Goal: Transaction & Acquisition: Purchase product/service

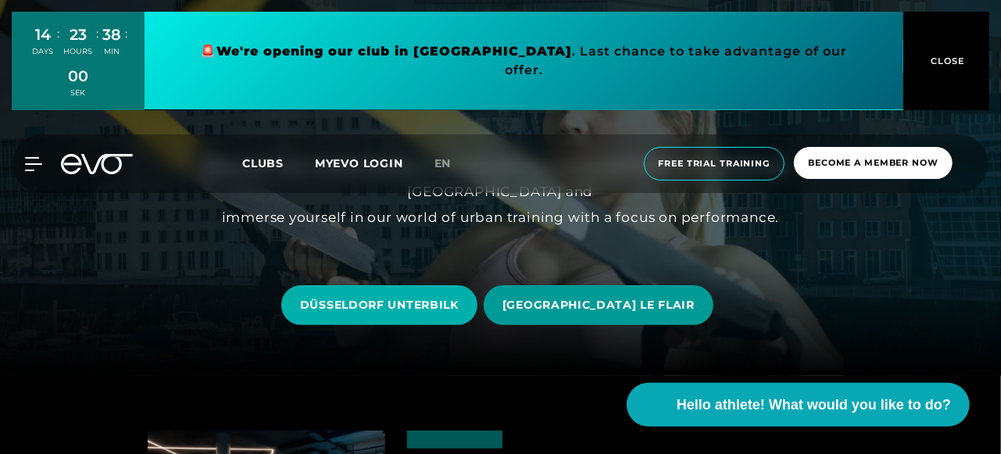
click at [622, 304] on font "[GEOGRAPHIC_DATA] LE FLAIR" at bounding box center [599, 305] width 192 height 14
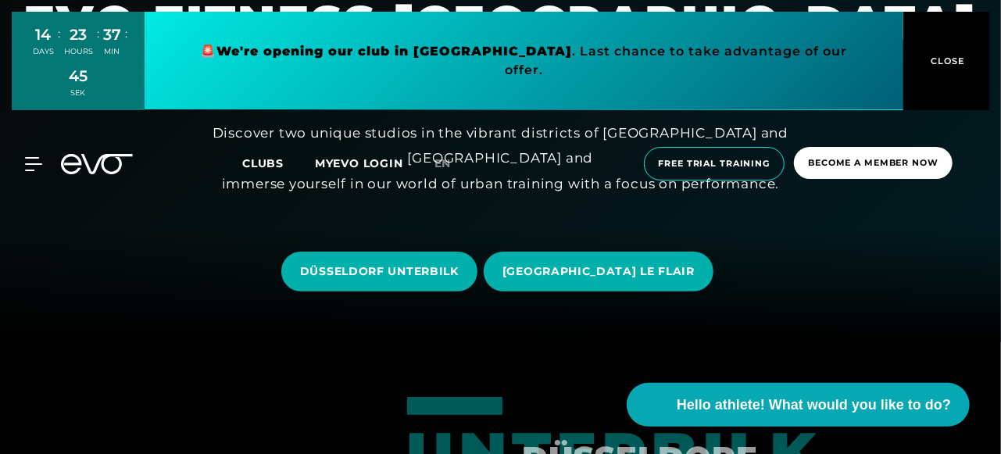
scroll to position [156, 0]
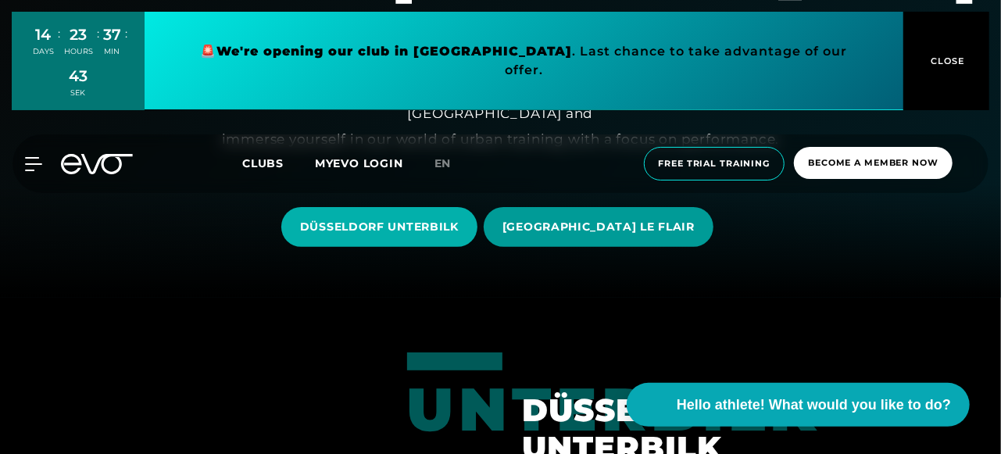
click at [594, 231] on font "[GEOGRAPHIC_DATA] LE FLAIR" at bounding box center [599, 227] width 192 height 14
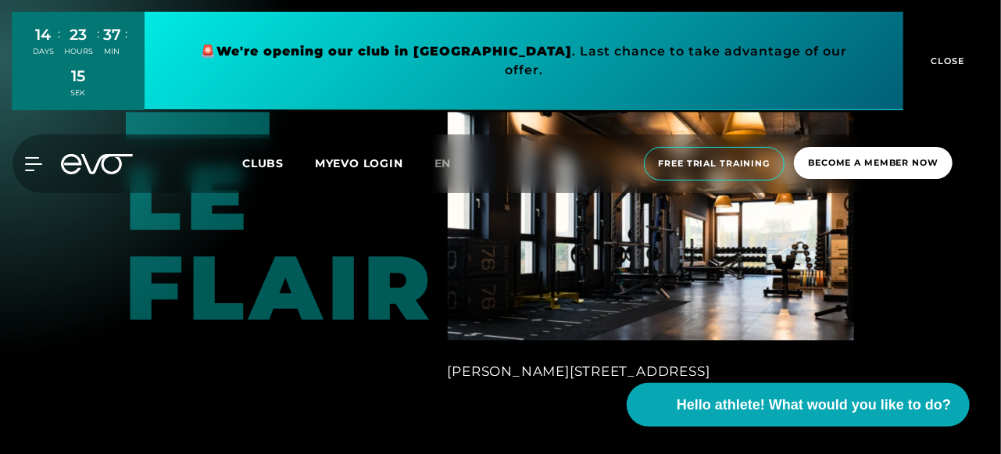
scroll to position [1642, 0]
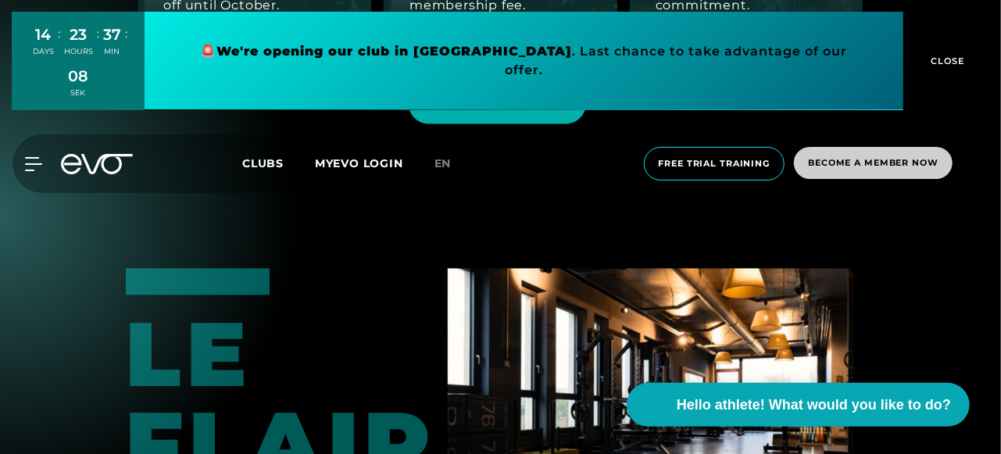
click at [871, 162] on font "Become a member now" at bounding box center [873, 162] width 131 height 11
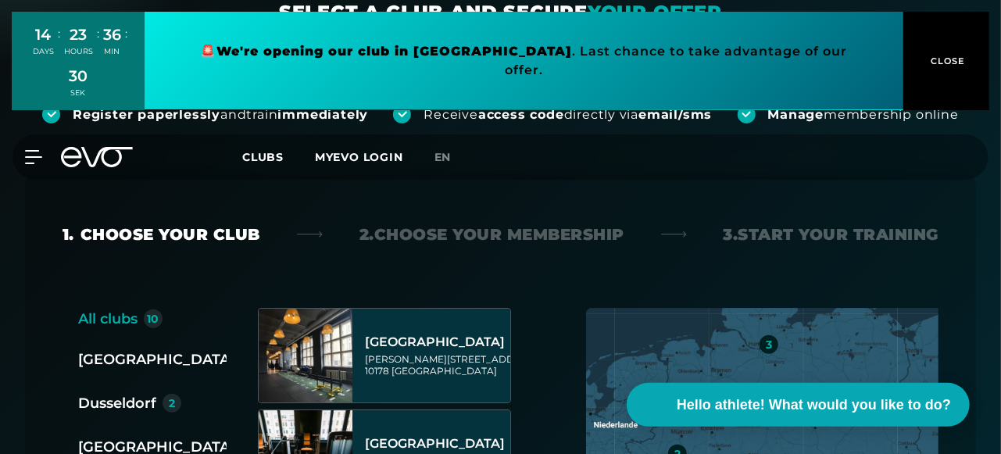
scroll to position [391, 0]
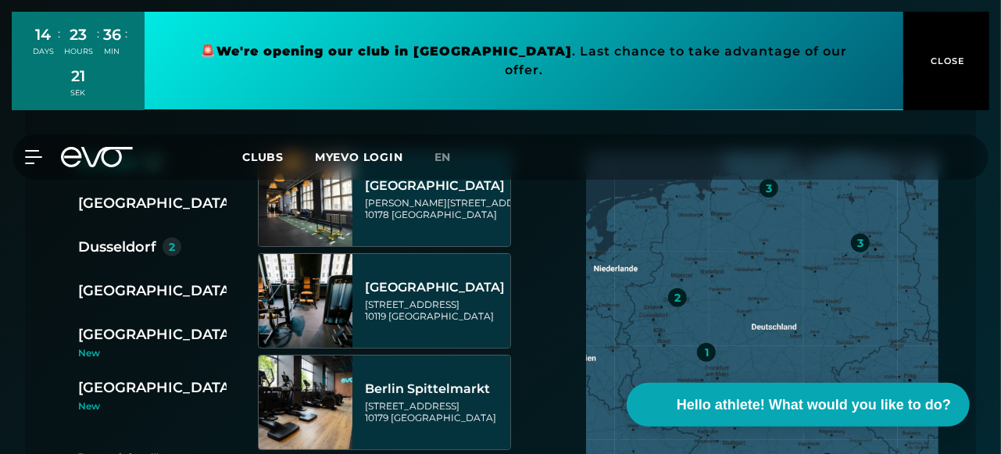
click at [130, 245] on font "Dusseldorf" at bounding box center [117, 246] width 78 height 17
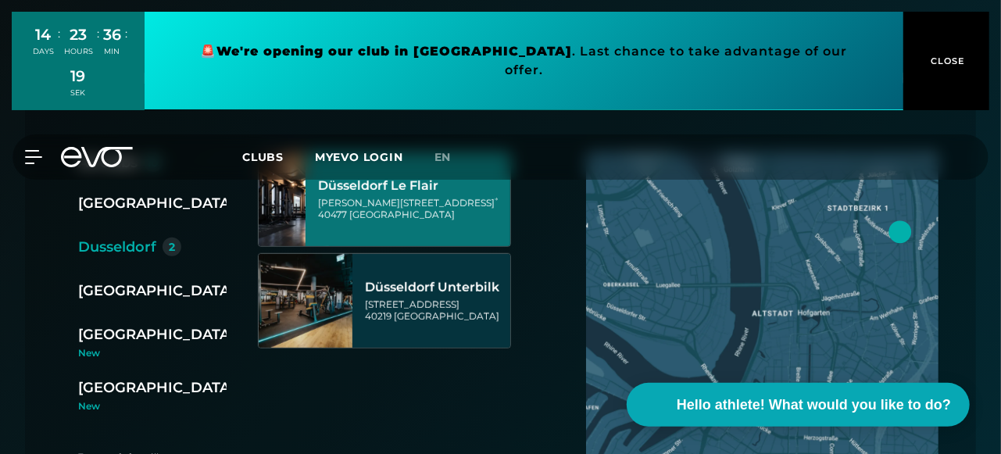
click at [433, 215] on div "Marc-Chagall-Straße 2 40477 Düsseldorf" at bounding box center [406, 208] width 177 height 23
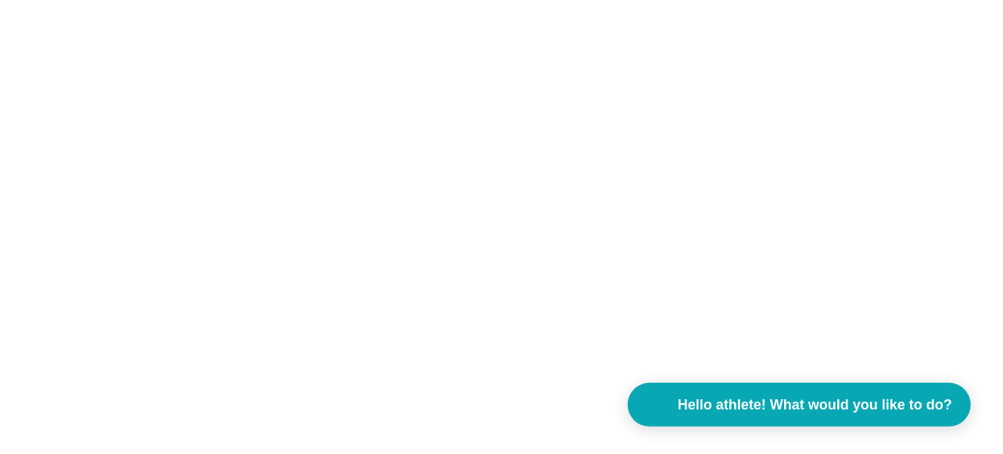
scroll to position [0, 0]
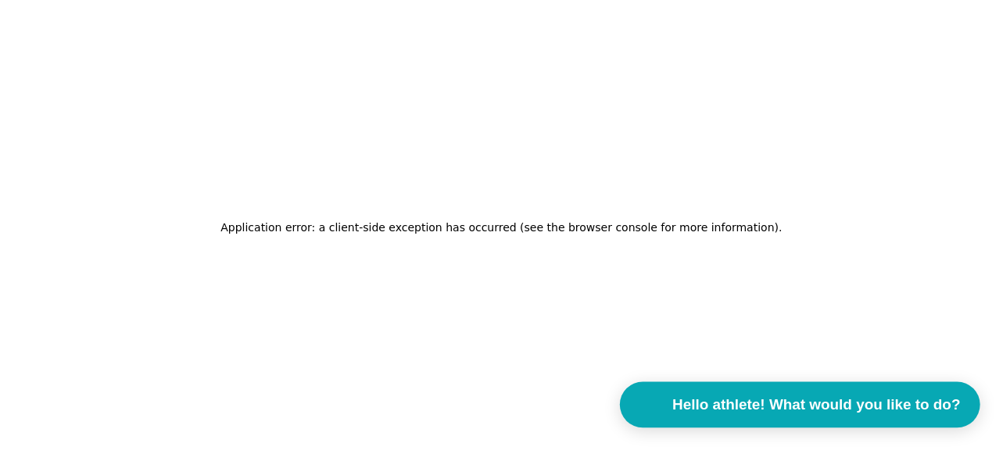
click at [700, 399] on font "Hello athlete! What would you like to do?" at bounding box center [816, 404] width 288 height 16
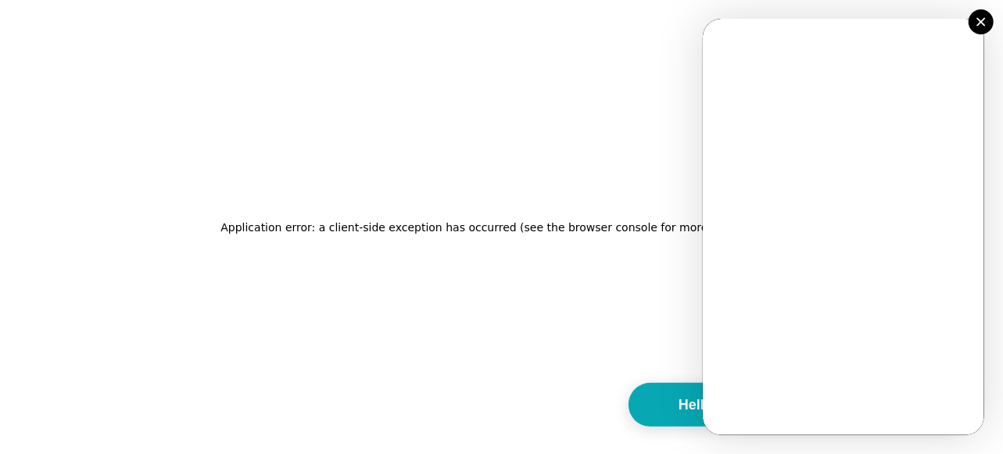
click at [630, 59] on div "Application error: a client-side exception has occurred (see the browser consol…" at bounding box center [501, 227] width 1003 height 454
click at [640, 351] on div "Application error: a client-side exception has occurred (see the browser consol…" at bounding box center [501, 227] width 1003 height 454
click at [611, 311] on div "Application error: a client-side exception has occurred (see the browser consol…" at bounding box center [501, 227] width 1003 height 454
click at [687, 400] on font "Hello athlete! What would you like to do?" at bounding box center [816, 404] width 288 height 16
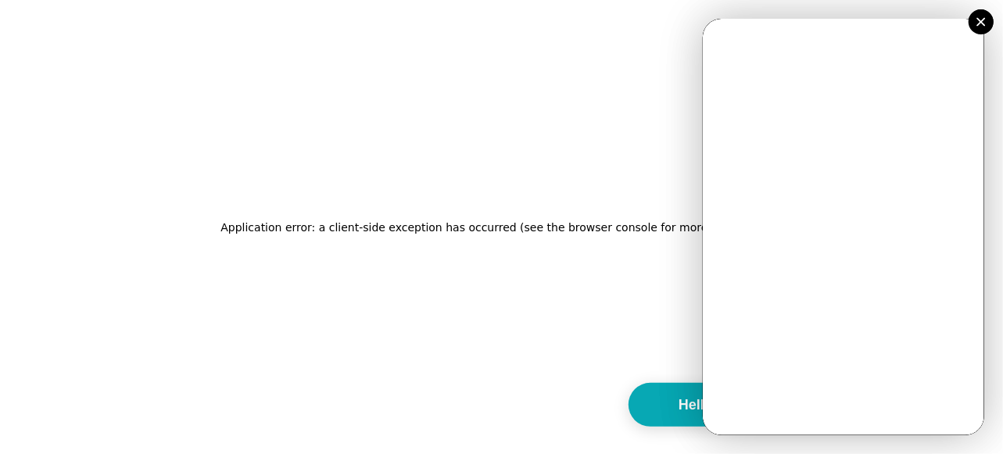
click at [597, 274] on div "Application error: a client-side exception has occurred (see the browser consol…" at bounding box center [501, 227] width 1003 height 454
click at [988, 23] on button at bounding box center [981, 21] width 25 height 25
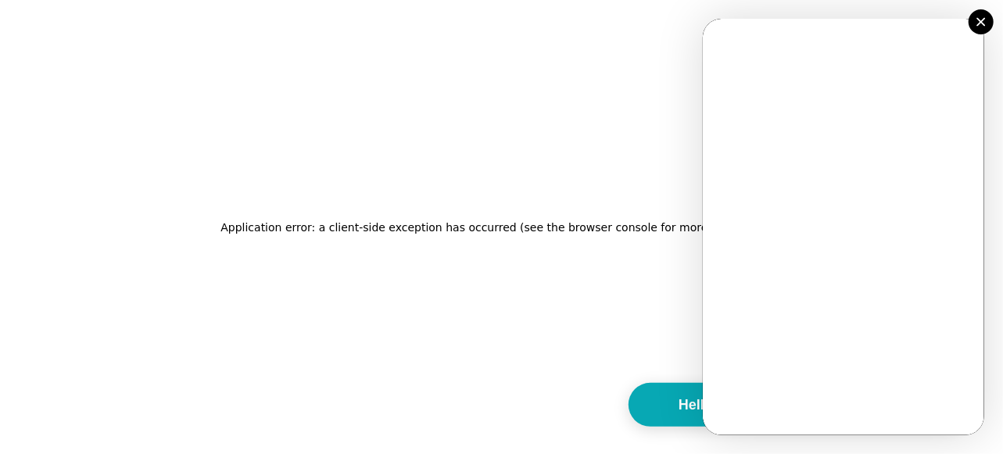
click at [564, 250] on div "Application error: a client-side exception has occurred (see the browser consol…" at bounding box center [501, 227] width 1003 height 454
click at [502, 321] on div "Application error: a client-side exception has occurred (see the browser consol…" at bounding box center [501, 227] width 1003 height 454
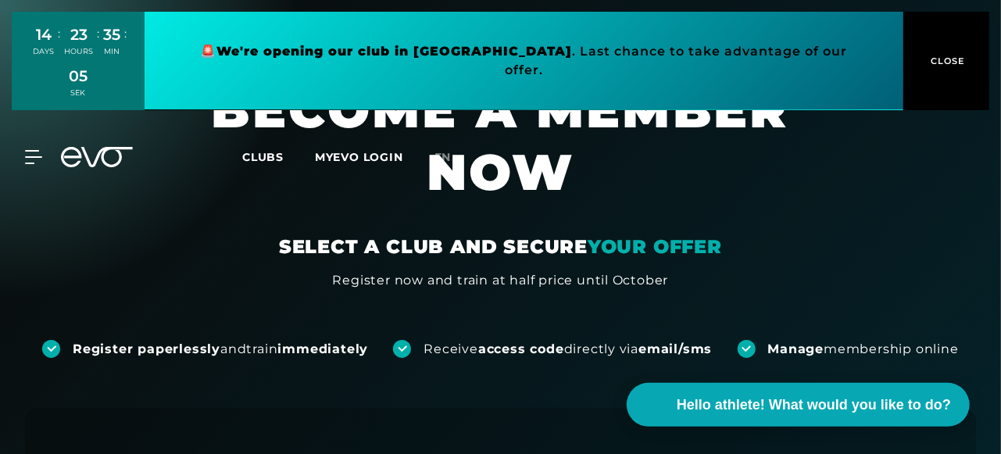
click at [818, 228] on h1 "BECOME A MEMBER NOW" at bounding box center [501, 156] width 719 height 156
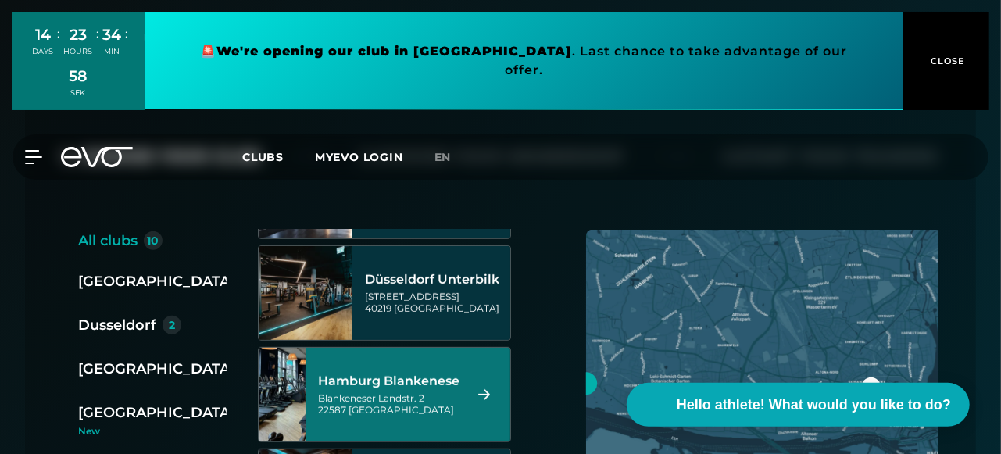
scroll to position [313, 0]
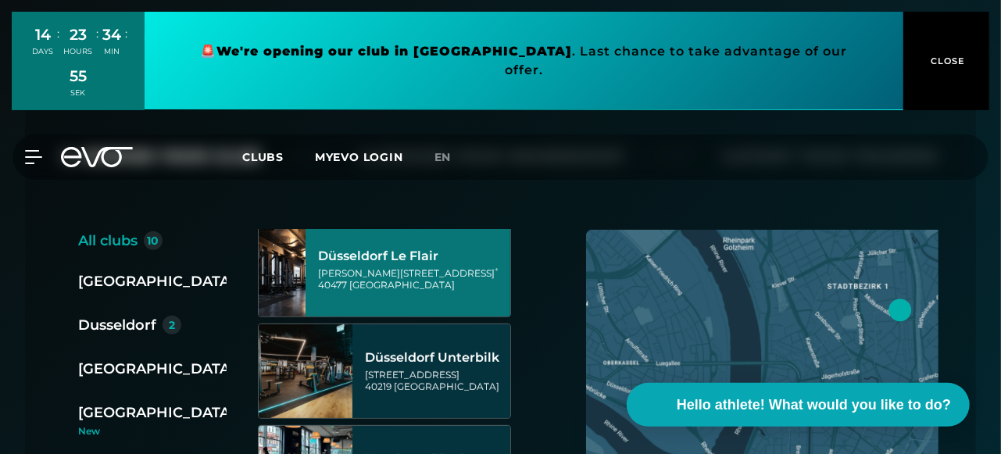
click at [398, 263] on div "Düsseldorf Le Flair Marc-Chagall-Straße 2 40477 Düsseldorf" at bounding box center [406, 269] width 177 height 69
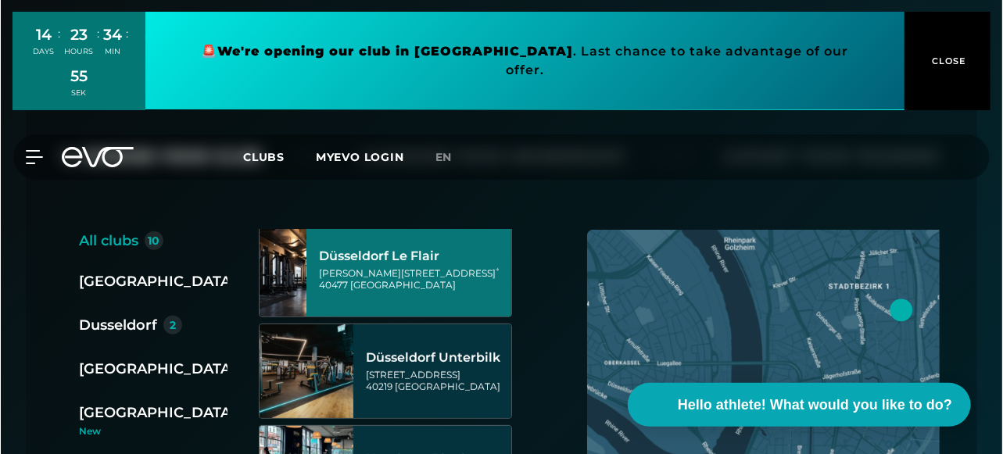
scroll to position [0, 0]
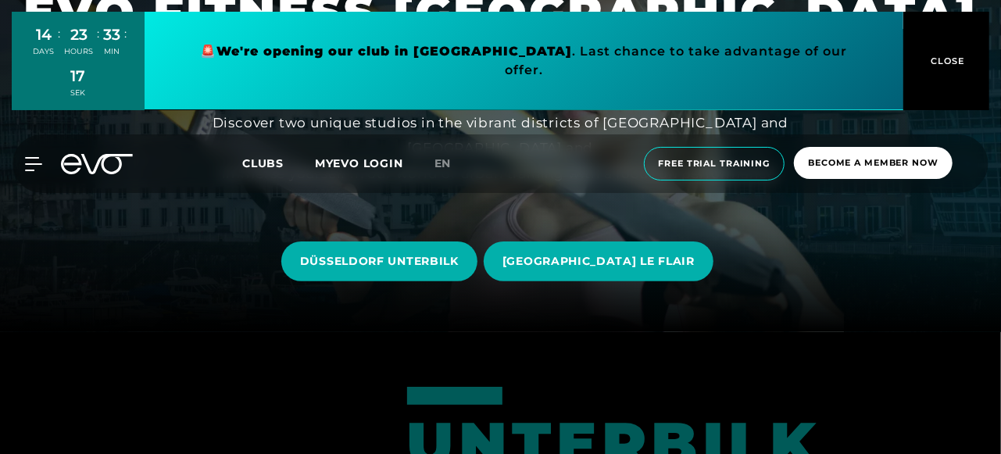
scroll to position [156, 0]
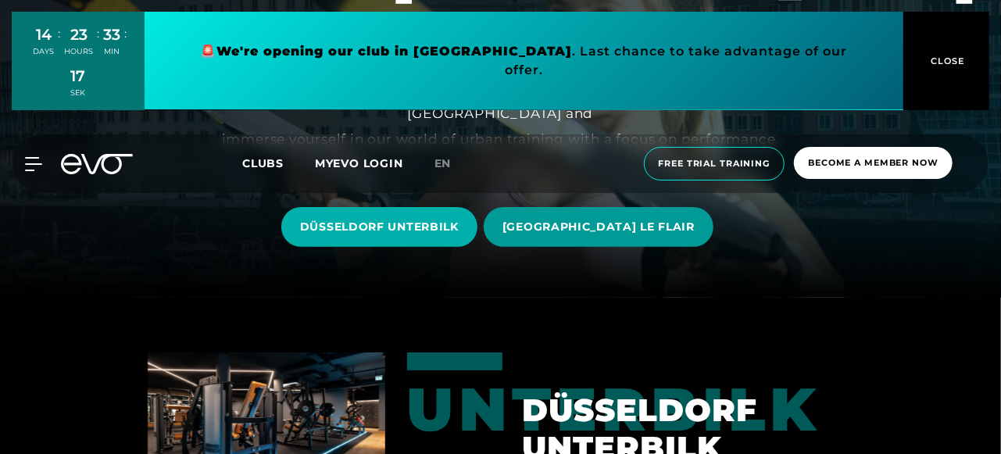
click at [598, 228] on font "[GEOGRAPHIC_DATA] LE FLAIR" at bounding box center [599, 227] width 192 height 14
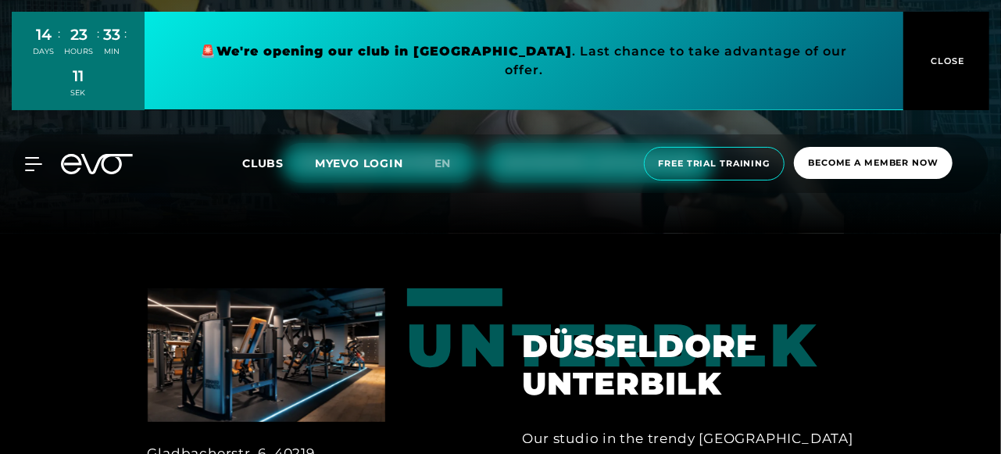
scroll to position [156, 0]
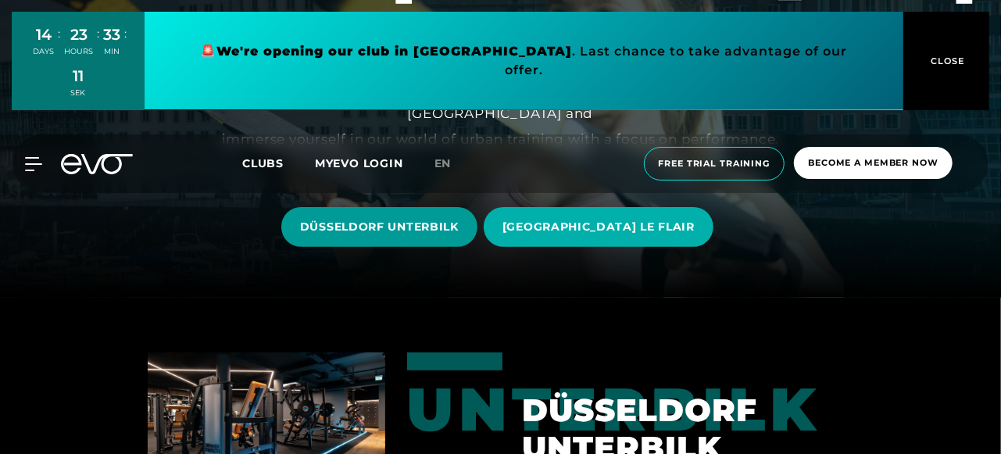
click at [446, 226] on font "DÜSSELDORF UNTERBILK" at bounding box center [379, 227] width 159 height 14
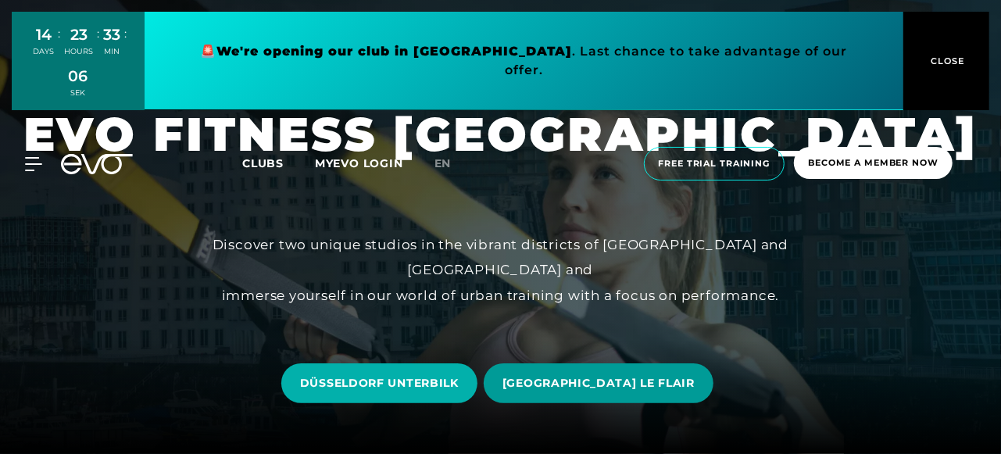
click at [585, 388] on font "DÜSSELDORF LE FLAIR" at bounding box center [599, 383] width 192 height 14
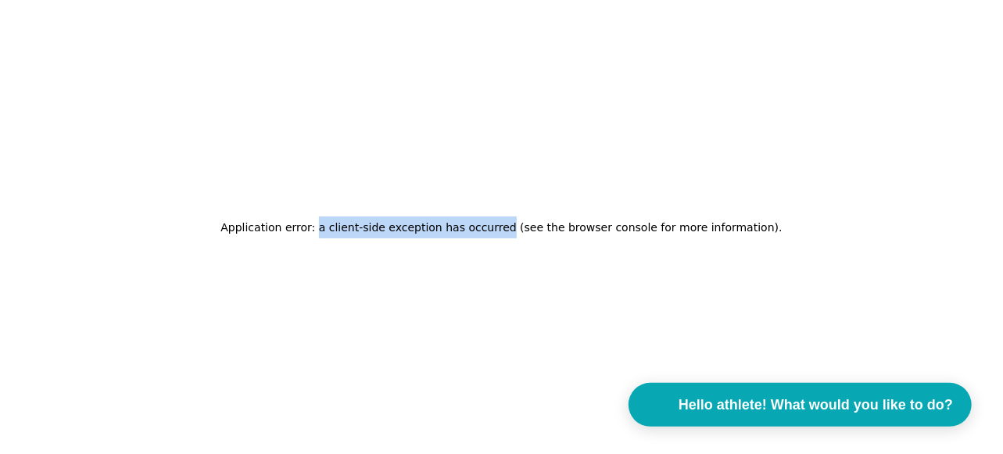
drag, startPoint x: 336, startPoint y: 229, endPoint x: 508, endPoint y: 220, distance: 172.3
click at [513, 221] on font "Application error: a client-side exception has occurred (see the browser consol…" at bounding box center [499, 227] width 558 height 13
copy font "a client-side exception has occurred"
click at [617, 280] on div "Application error: a client-side exception has occurred (see the browser consol…" at bounding box center [501, 227] width 1003 height 454
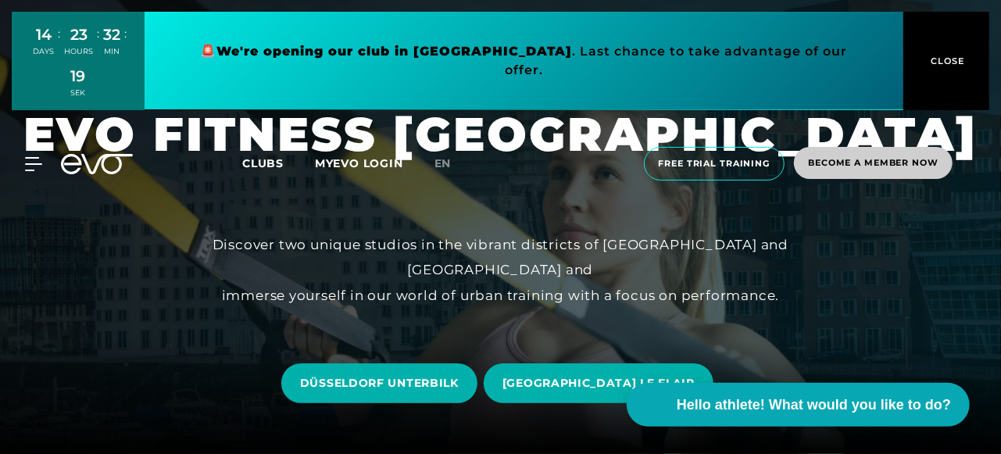
click at [891, 168] on font "Become a member now" at bounding box center [873, 162] width 131 height 11
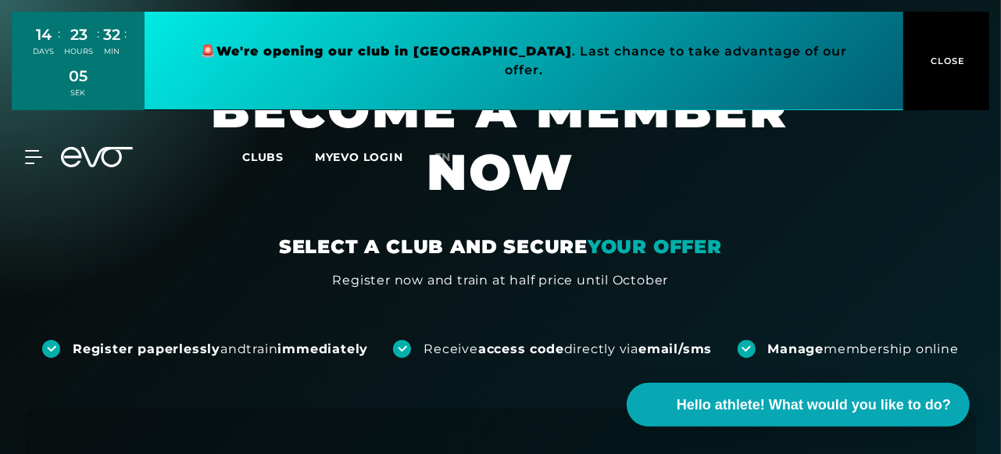
click at [661, 57] on link at bounding box center [524, 61] width 759 height 99
click at [273, 158] on font "Clubs" at bounding box center [262, 157] width 41 height 14
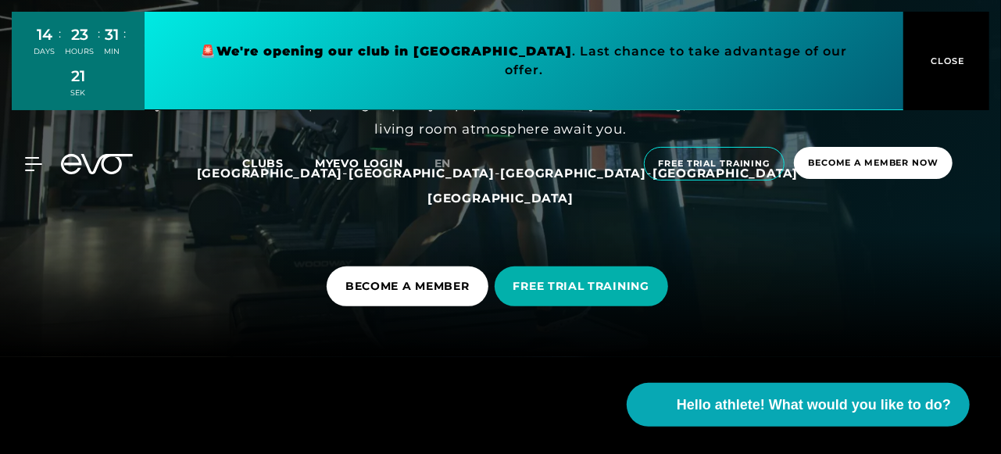
scroll to position [156, 0]
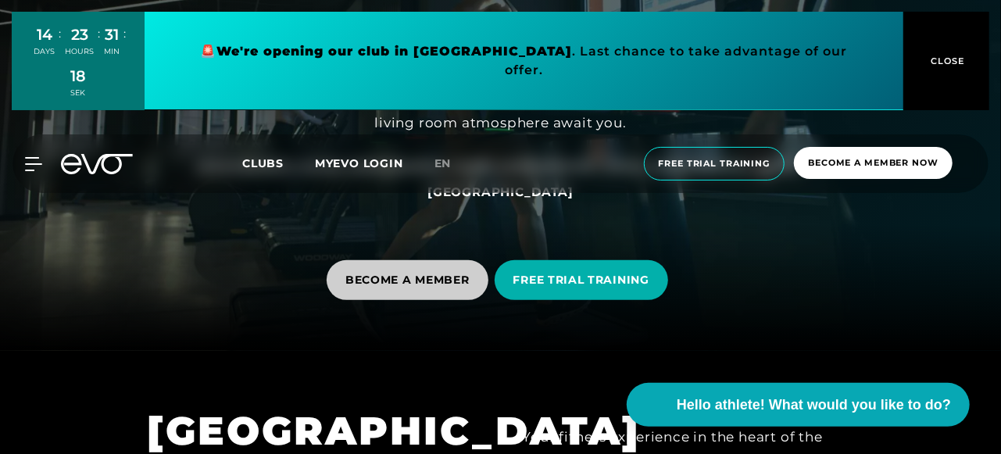
click at [409, 273] on font "BECOME A MEMBER" at bounding box center [408, 280] width 124 height 14
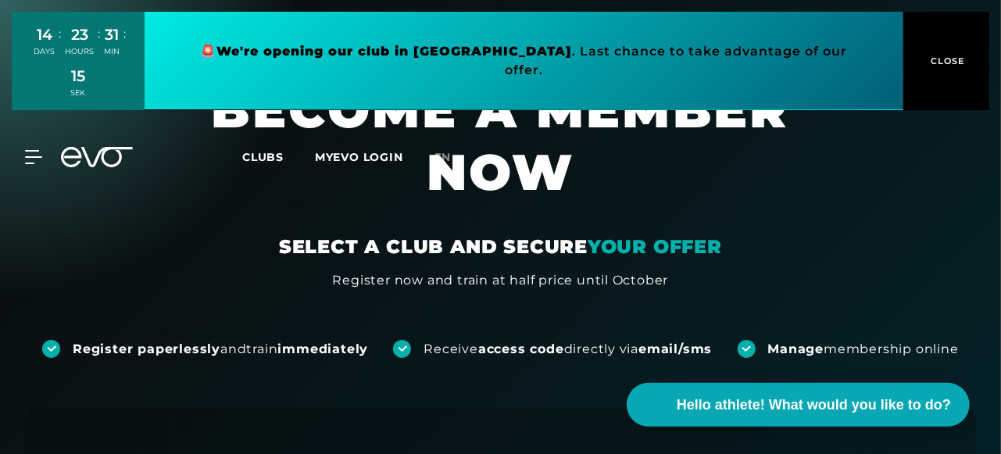
scroll to position [78, 0]
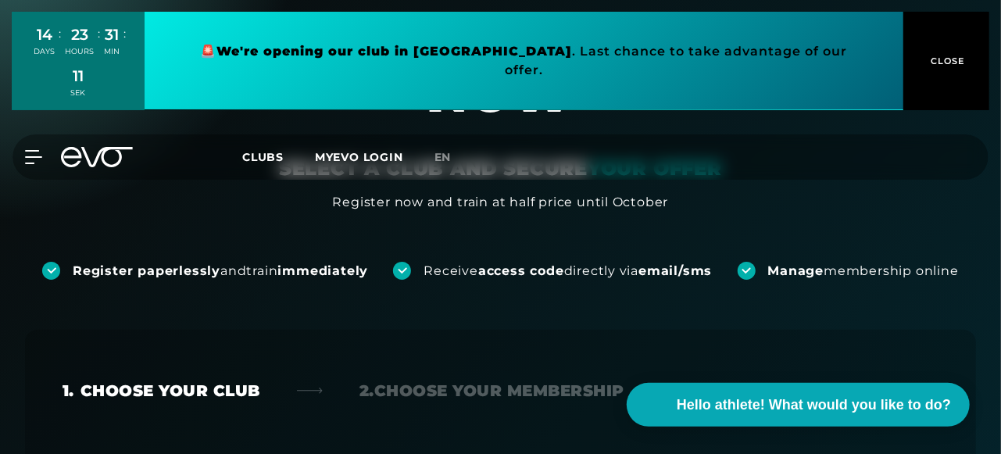
click at [398, 271] on icon at bounding box center [402, 270] width 9 height 7
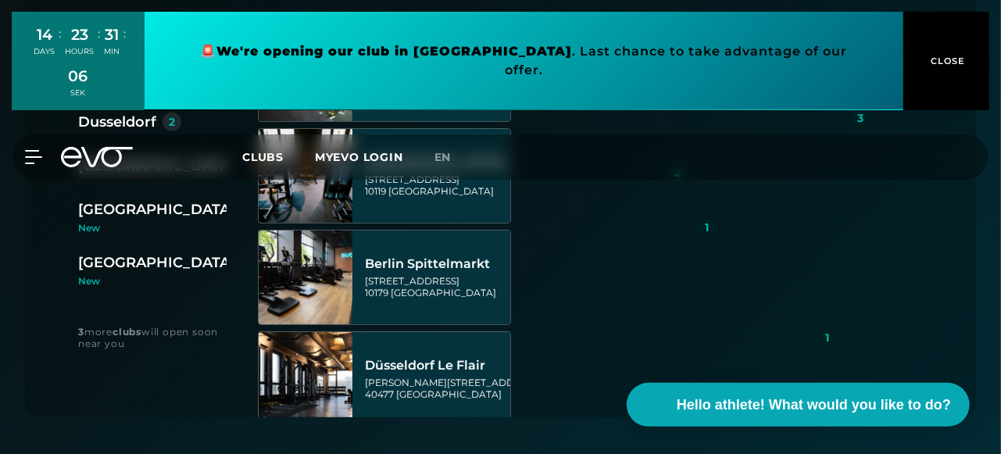
scroll to position [625, 0]
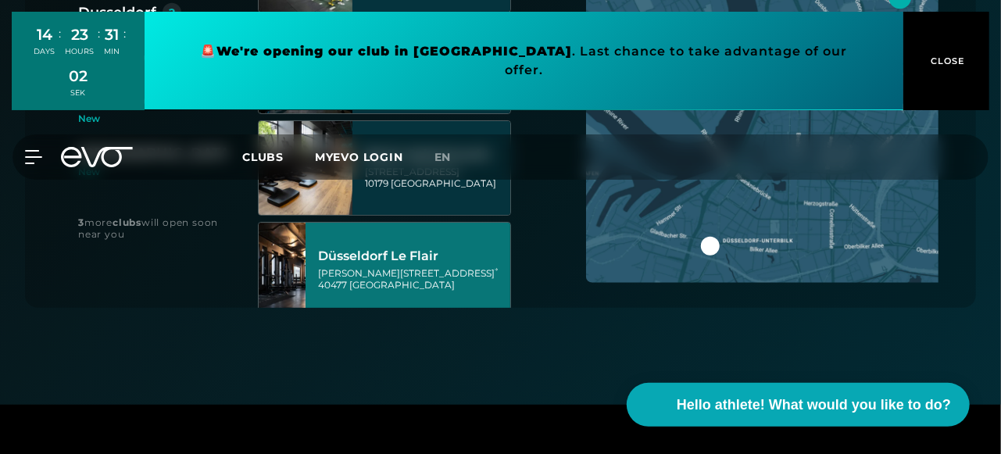
click at [381, 269] on font "Marc-Chagall-Straße 2" at bounding box center [406, 273] width 177 height 12
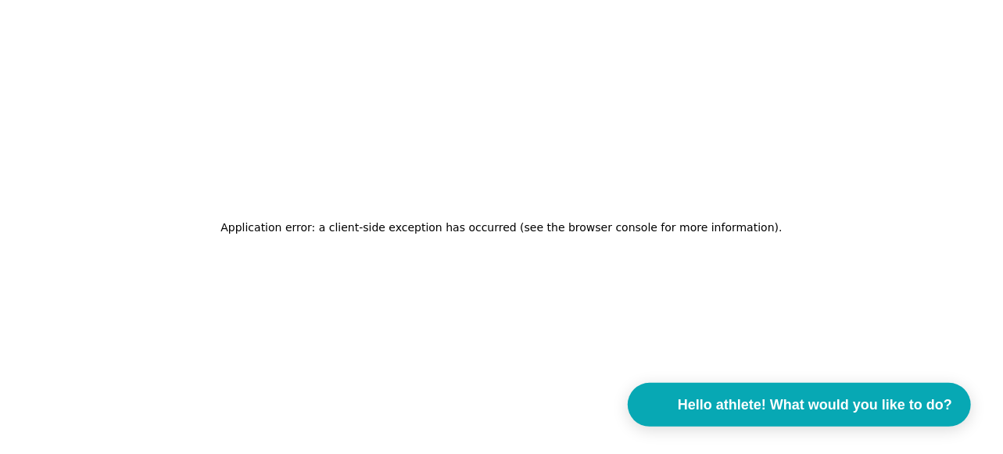
scroll to position [0, 0]
click at [803, 279] on div "Application error: a client-side exception has occurred (see the browser consol…" at bounding box center [501, 227] width 1003 height 454
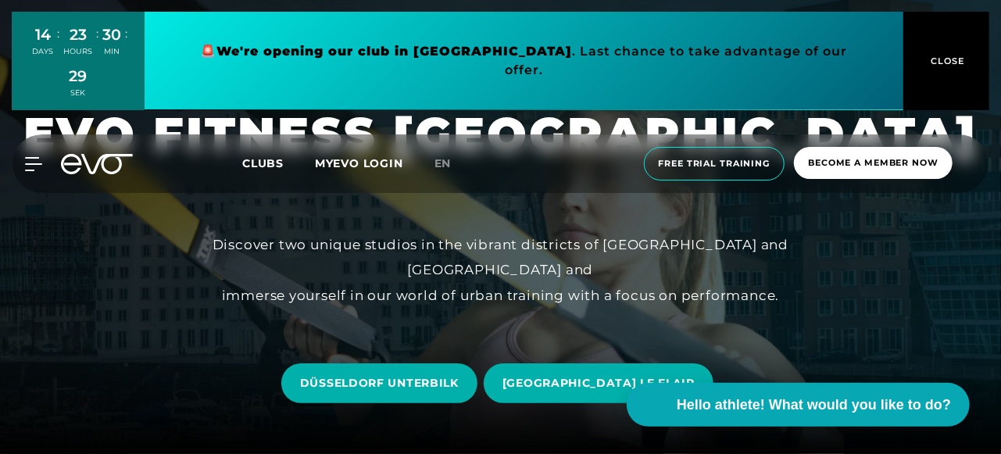
scroll to position [156, 0]
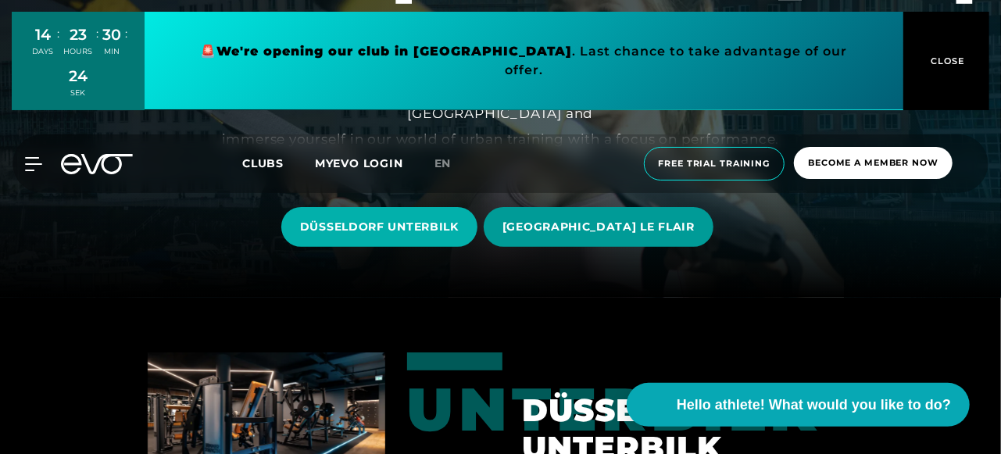
click at [593, 224] on font "[GEOGRAPHIC_DATA] LE FLAIR" at bounding box center [599, 227] width 192 height 14
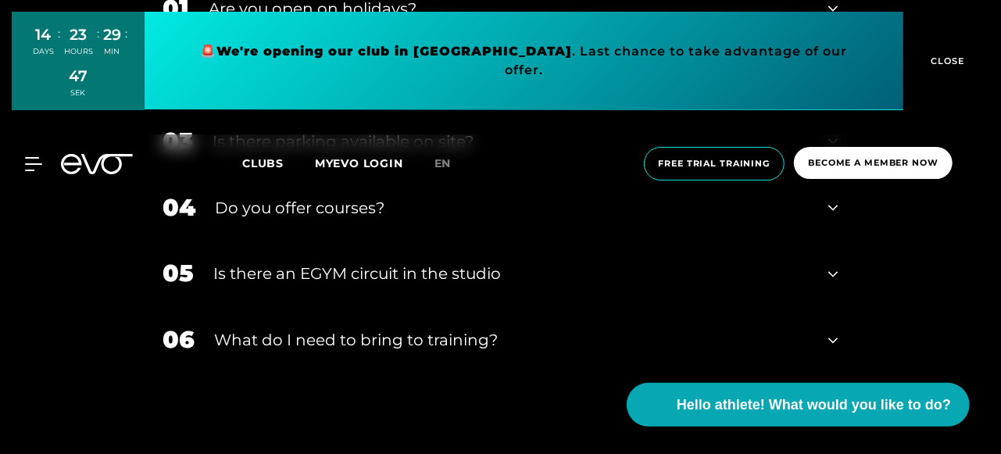
scroll to position [4291, 0]
click at [447, 168] on font "en" at bounding box center [443, 163] width 17 height 14
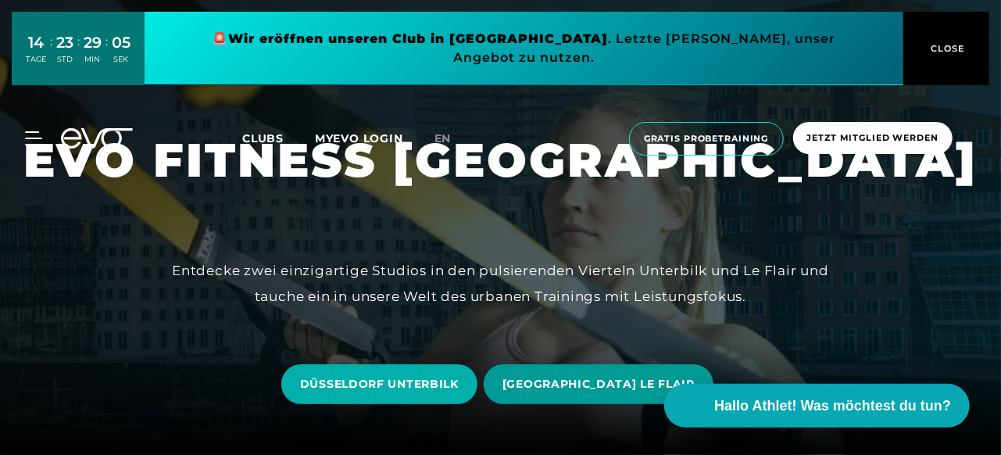
click at [586, 387] on span "[GEOGRAPHIC_DATA] LE FLAIR" at bounding box center [599, 384] width 192 height 16
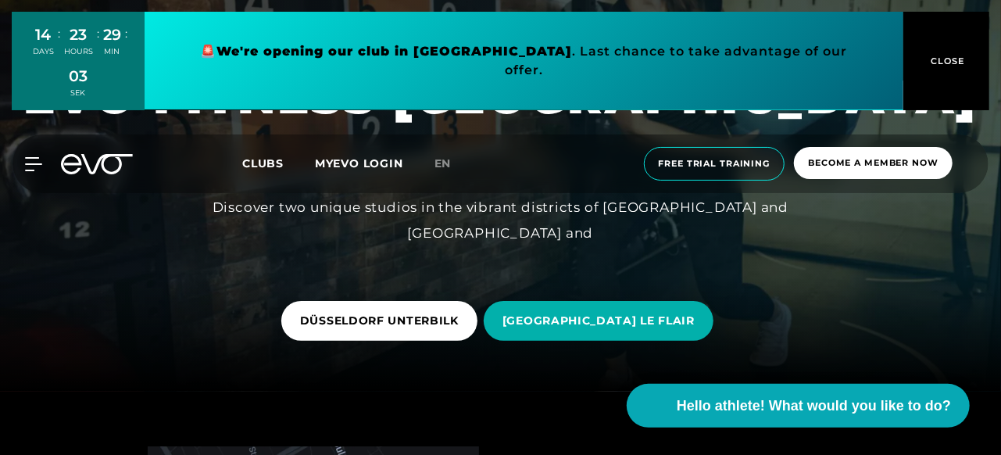
scroll to position [78, 0]
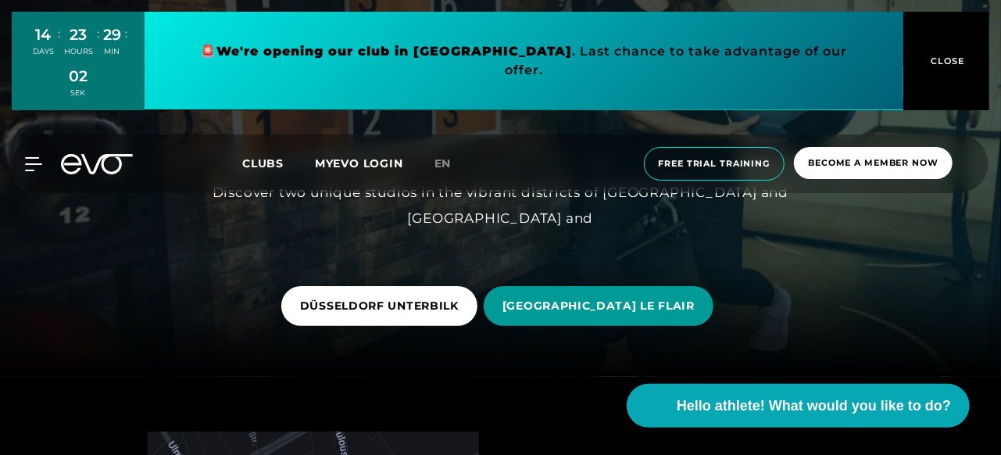
click at [630, 308] on font "[GEOGRAPHIC_DATA] LE FLAIR" at bounding box center [599, 306] width 192 height 14
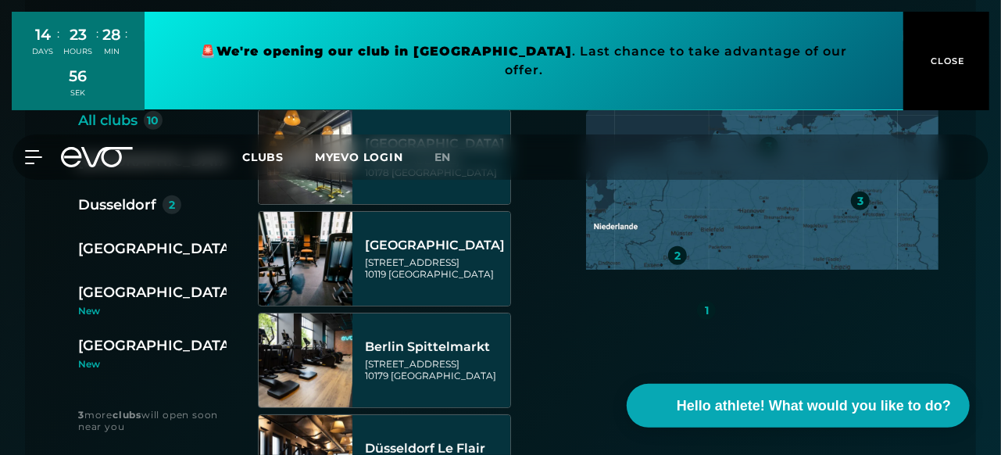
scroll to position [547, 0]
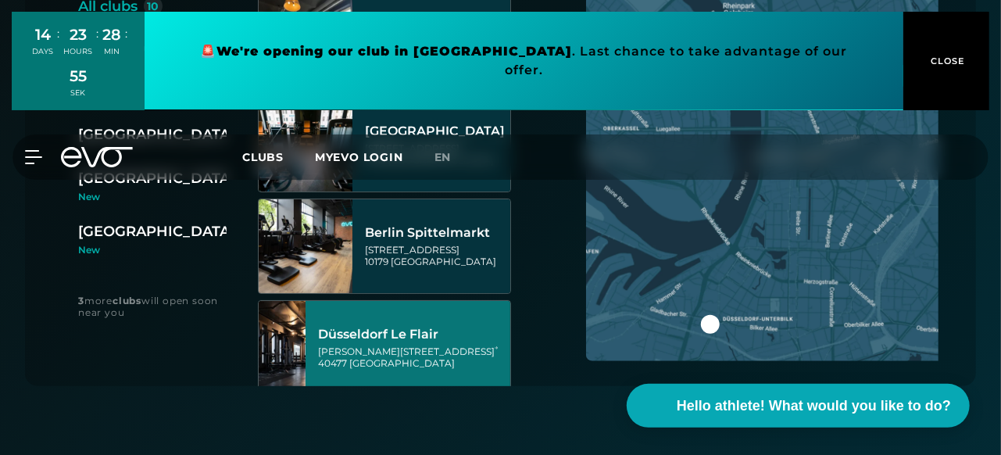
click at [428, 339] on font "Düsseldorf Le Flair" at bounding box center [378, 334] width 120 height 15
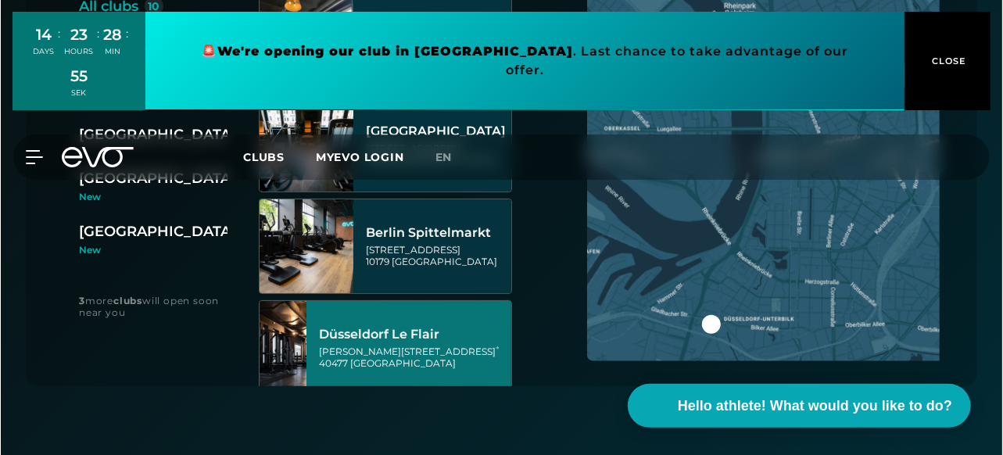
scroll to position [0, 0]
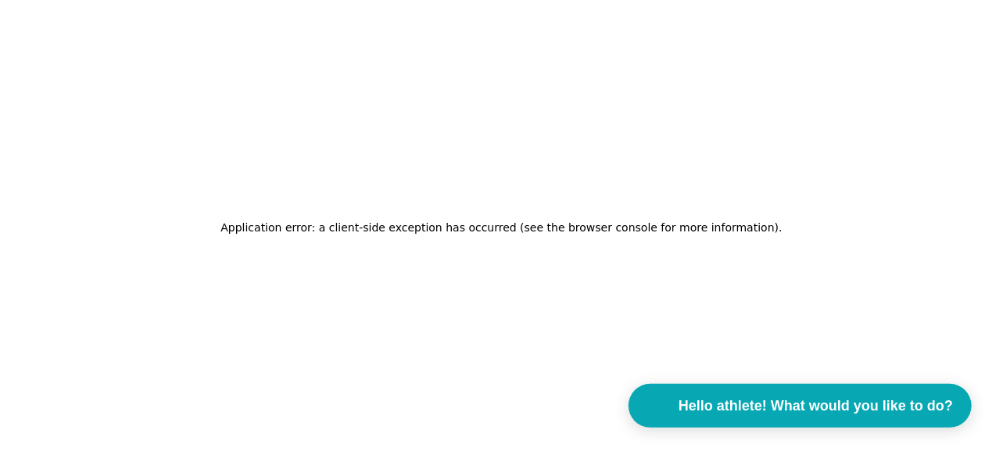
click at [881, 41] on div "Application error: a client-side exception has occurred (see the browser consol…" at bounding box center [501, 227] width 1003 height 455
click at [950, 36] on div "Application error: a client-side exception has occurred (see the browser consol…" at bounding box center [501, 227] width 1003 height 455
drag, startPoint x: 979, startPoint y: 3, endPoint x: 149, endPoint y: 285, distance: 876.7
click at [149, 285] on div "Application error: a client-side exception has occurred (see the browser consol…" at bounding box center [501, 227] width 1003 height 455
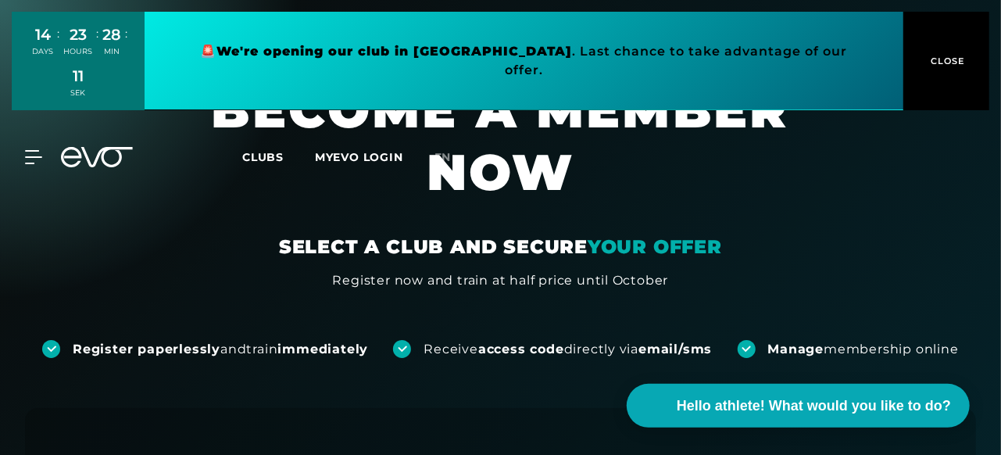
click at [873, 254] on section "BECOME A MEMBER NOW SELECT A CLUB AND SECURE YOUR OFFER Register now and train …" at bounding box center [500, 184] width 1001 height 212
click at [938, 56] on font "CLOSE" at bounding box center [949, 61] width 34 height 11
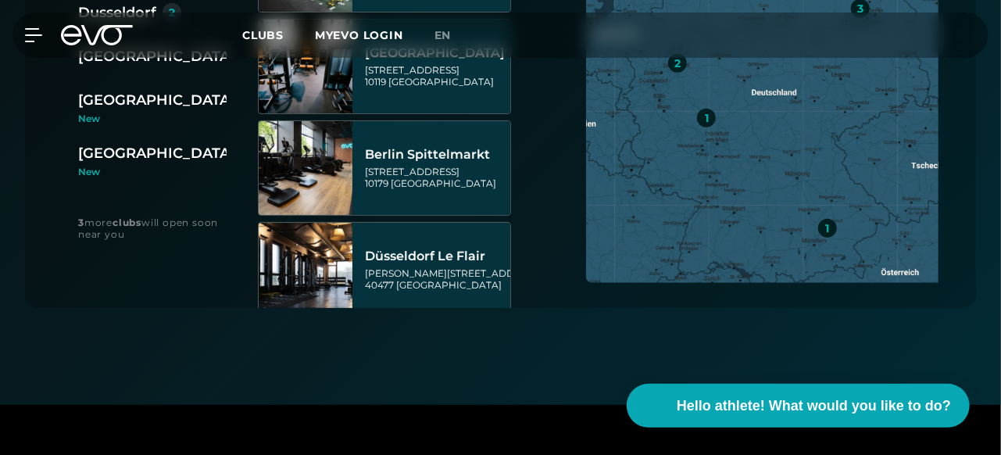
scroll to position [547, 0]
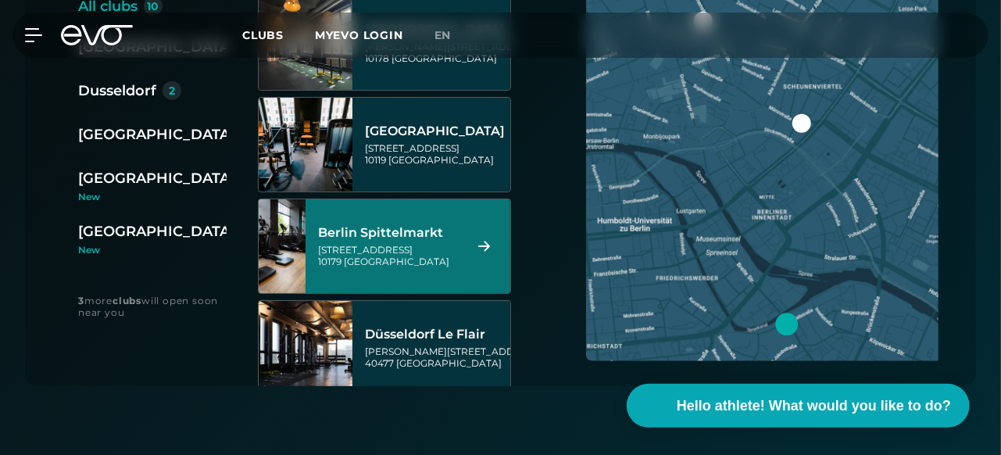
click at [412, 238] on font "Berlin Spittelmarkt" at bounding box center [380, 232] width 125 height 15
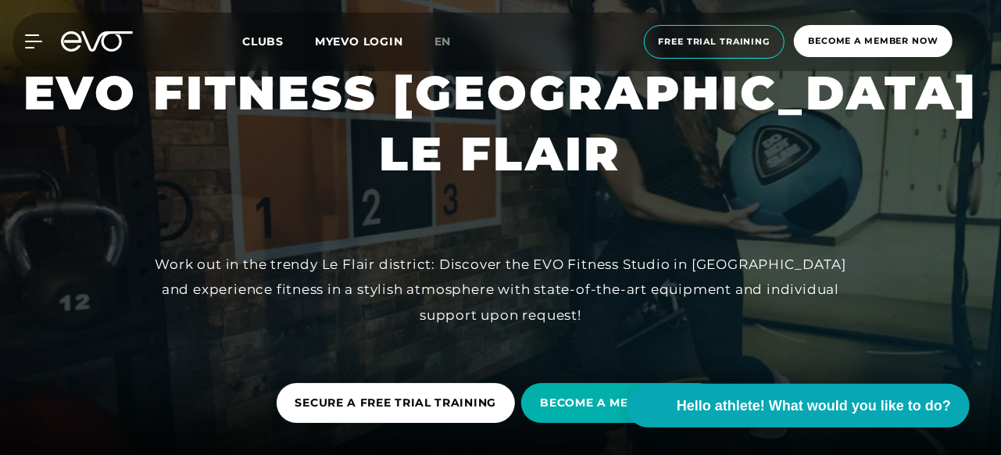
scroll to position [235, 0]
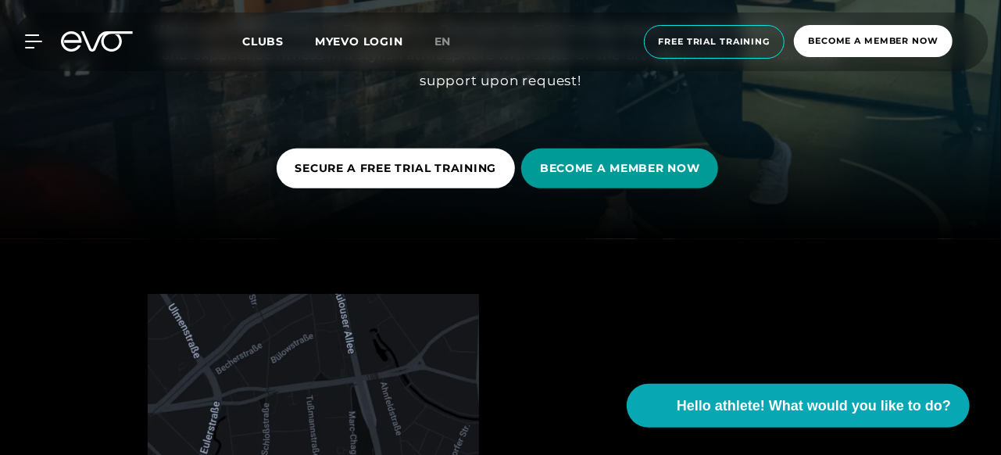
click at [605, 168] on font "BECOME A MEMBER NOW" at bounding box center [619, 168] width 159 height 14
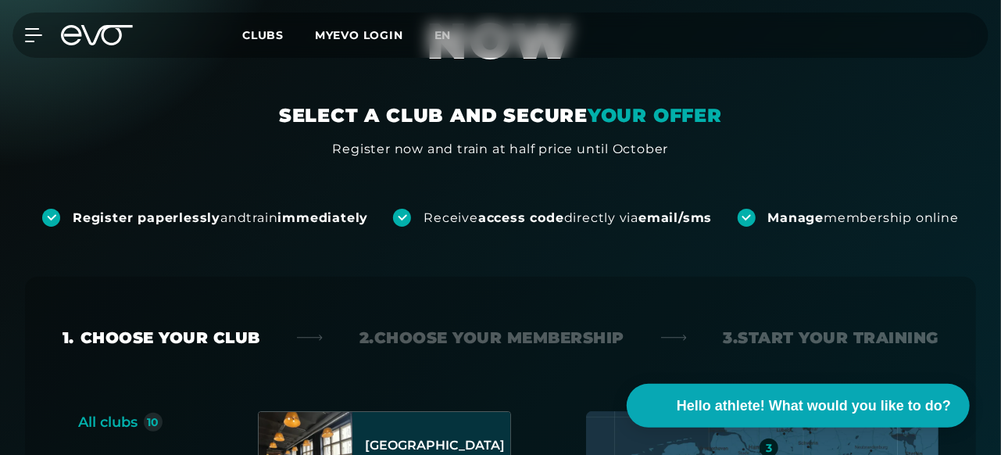
scroll to position [235, 0]
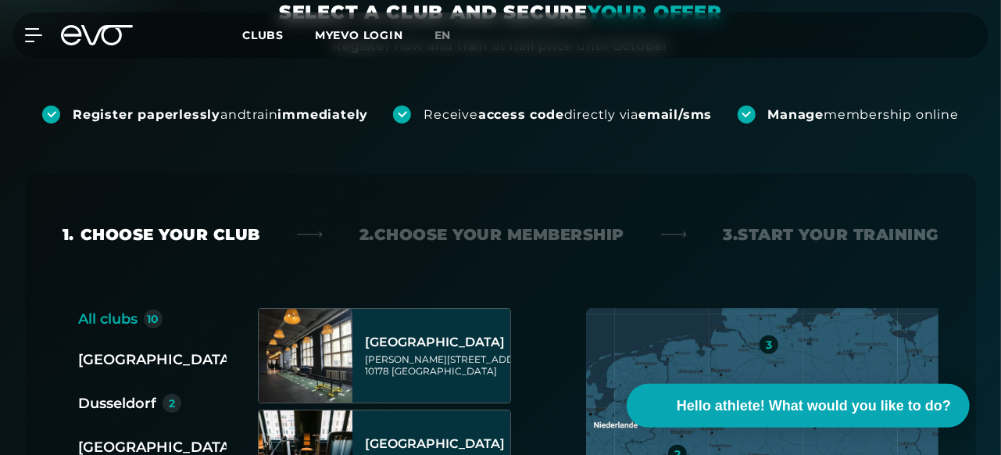
click at [666, 120] on font "email/sms" at bounding box center [675, 114] width 73 height 15
click at [550, 110] on font "access code" at bounding box center [521, 114] width 86 height 15
click at [500, 118] on font "access code" at bounding box center [521, 114] width 86 height 15
click at [393, 116] on div at bounding box center [402, 115] width 18 height 18
click at [478, 133] on div "1. Choose your club 2. Choose your membership 3. Start your training All clubs …" at bounding box center [500, 436] width 1001 height 625
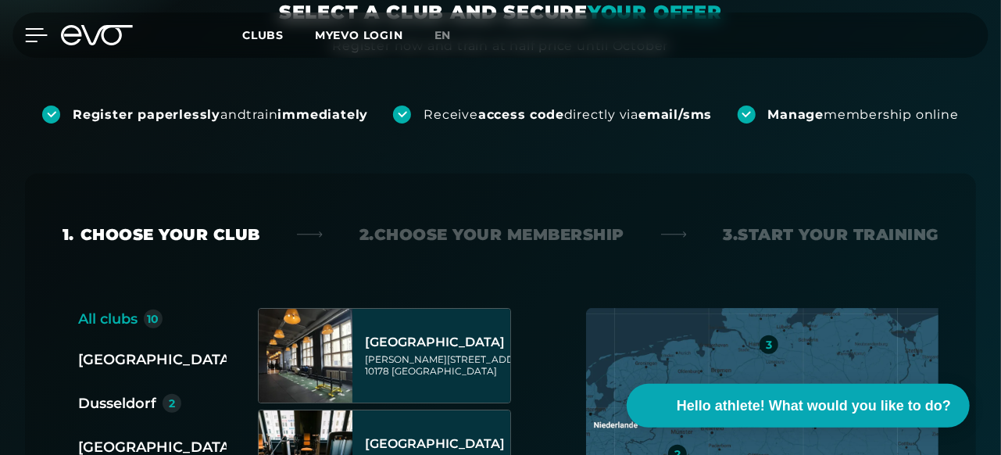
click at [34, 30] on icon at bounding box center [36, 35] width 23 height 14
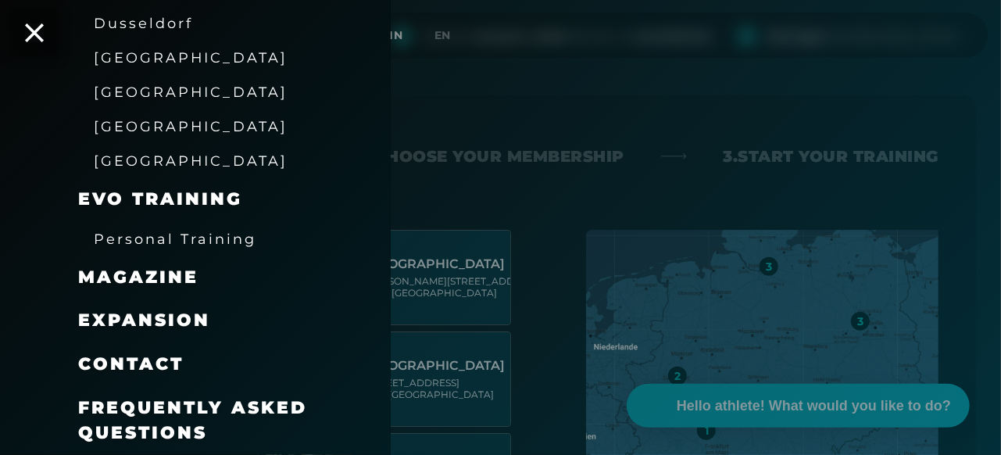
scroll to position [178, 0]
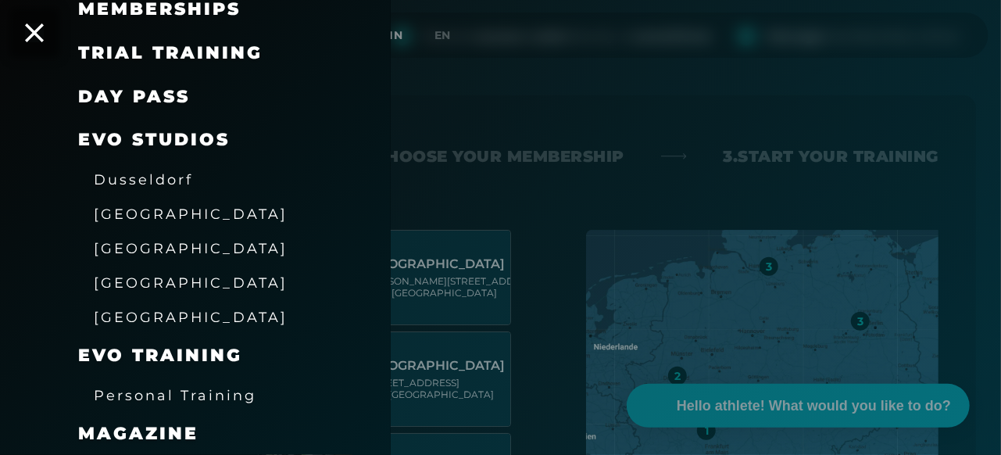
click at [159, 176] on font "Dusseldorf" at bounding box center [143, 179] width 99 height 16
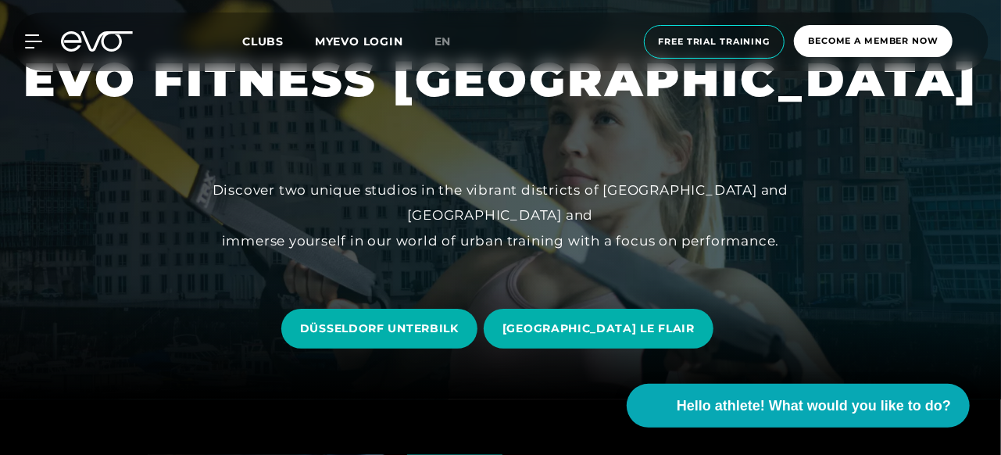
scroll to position [78, 0]
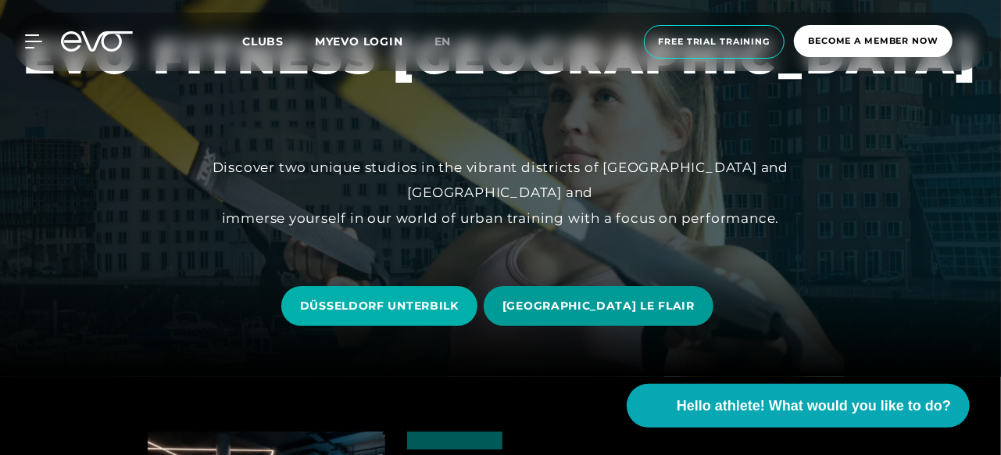
click at [605, 304] on font "[GEOGRAPHIC_DATA] LE FLAIR" at bounding box center [599, 306] width 192 height 14
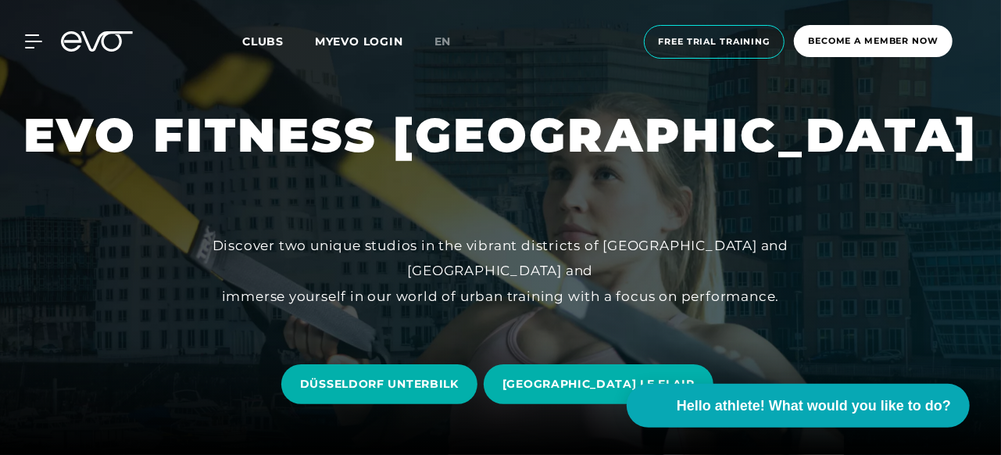
click at [352, 44] on font "MYEVO LOGIN" at bounding box center [359, 41] width 88 height 14
